Goal: Transaction & Acquisition: Register for event/course

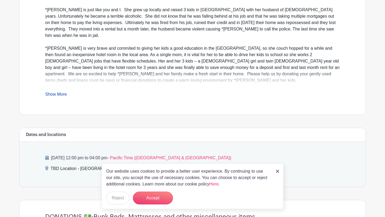
scroll to position [176, 0]
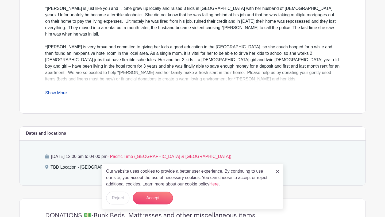
click at [60, 93] on link "Show More" at bounding box center [56, 94] width 22 height 7
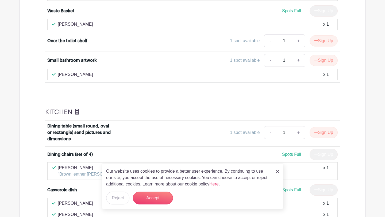
scroll to position [797, 0]
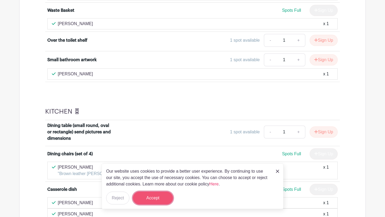
click at [153, 196] on button "Accept" at bounding box center [153, 197] width 40 height 13
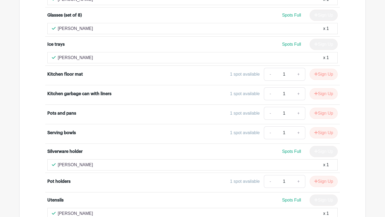
scroll to position [1225, 0]
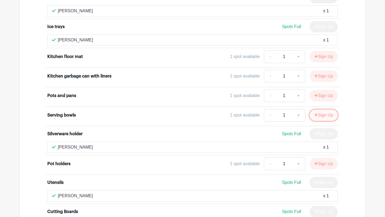
click at [324, 110] on button "Sign Up" at bounding box center [323, 115] width 28 height 11
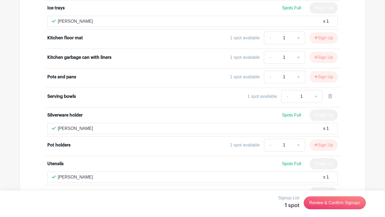
scroll to position [1245, 0]
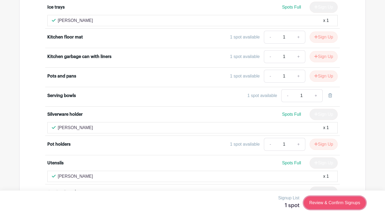
click at [319, 203] on link "Review & Confirm Signups" at bounding box center [334, 202] width 62 height 13
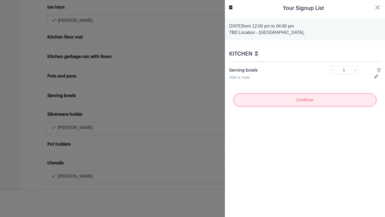
click at [324, 100] on input "Continue" at bounding box center [304, 99] width 143 height 13
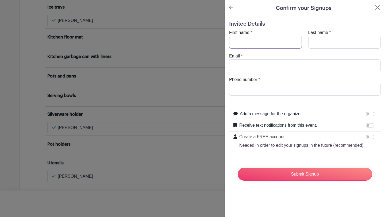
click at [275, 41] on input "First name" at bounding box center [265, 42] width 73 height 13
type input "[PERSON_NAME]"
click at [263, 64] on input "Email" at bounding box center [304, 65] width 151 height 13
type input "j"
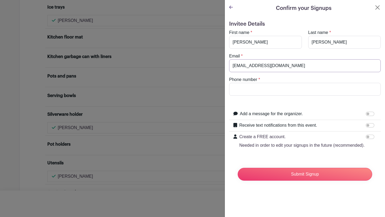
type input "[EMAIL_ADDRESS][DOMAIN_NAME]"
click at [260, 94] on input "Phone number" at bounding box center [304, 89] width 151 height 13
click at [264, 89] on input "9256422117" at bounding box center [304, 89] width 151 height 13
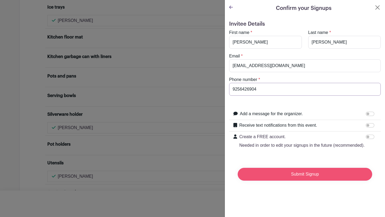
type input "9256426904"
click at [298, 177] on input "Submit Signup" at bounding box center [304, 174] width 134 height 13
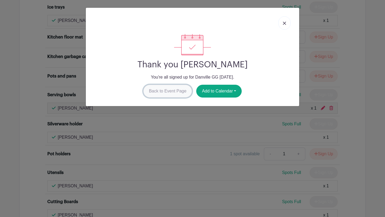
click at [182, 93] on link "Back to Event Page" at bounding box center [167, 91] width 49 height 13
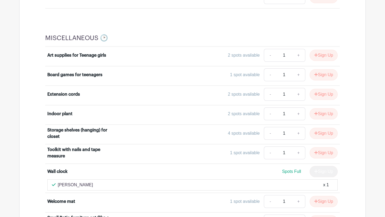
scroll to position [3044, 0]
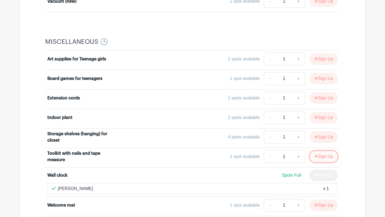
click at [321, 151] on button "Sign Up" at bounding box center [323, 156] width 28 height 11
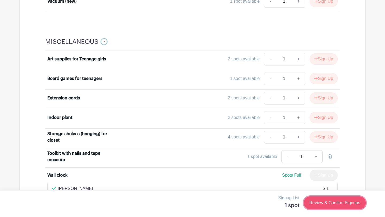
click at [351, 203] on link "Review & Confirm Signups" at bounding box center [334, 202] width 62 height 13
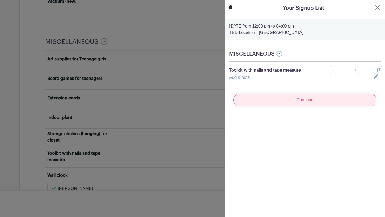
click at [304, 101] on input "Continue" at bounding box center [304, 99] width 143 height 13
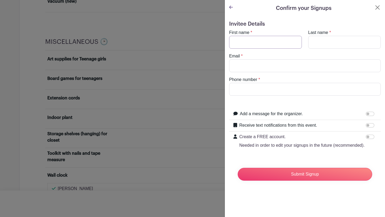
click at [258, 41] on input "First name" at bounding box center [265, 42] width 73 height 13
type input "[PERSON_NAME]"
click at [325, 44] on input "Last name" at bounding box center [344, 42] width 73 height 13
type input "[PERSON_NAME]"
type input "9256422117"
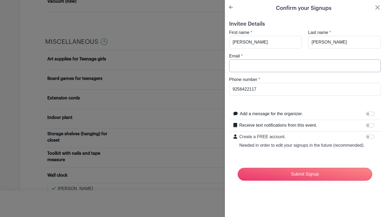
click at [311, 67] on input "Email" at bounding box center [304, 65] width 151 height 13
type input "[EMAIL_ADDRESS][DOMAIN_NAME]"
click at [259, 89] on input "9256422117" at bounding box center [304, 89] width 151 height 13
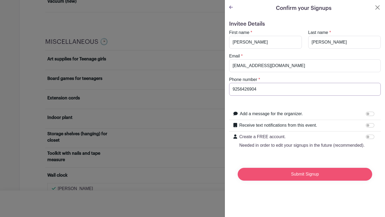
type input "9256426904"
click at [309, 175] on input "Submit Signup" at bounding box center [304, 174] width 134 height 13
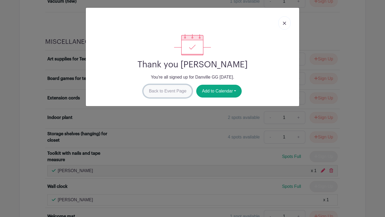
click at [178, 91] on link "Back to Event Page" at bounding box center [167, 91] width 49 height 13
